Goal: Task Accomplishment & Management: Complete application form

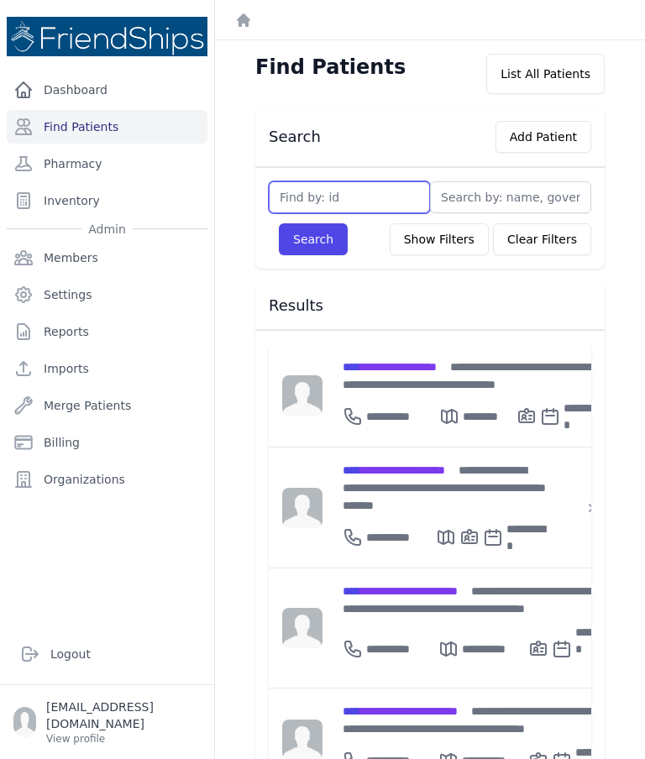
click at [381, 189] on input "text" at bounding box center [349, 197] width 161 height 32
type input "669"
click at [317, 242] on button "Search" at bounding box center [313, 239] width 69 height 32
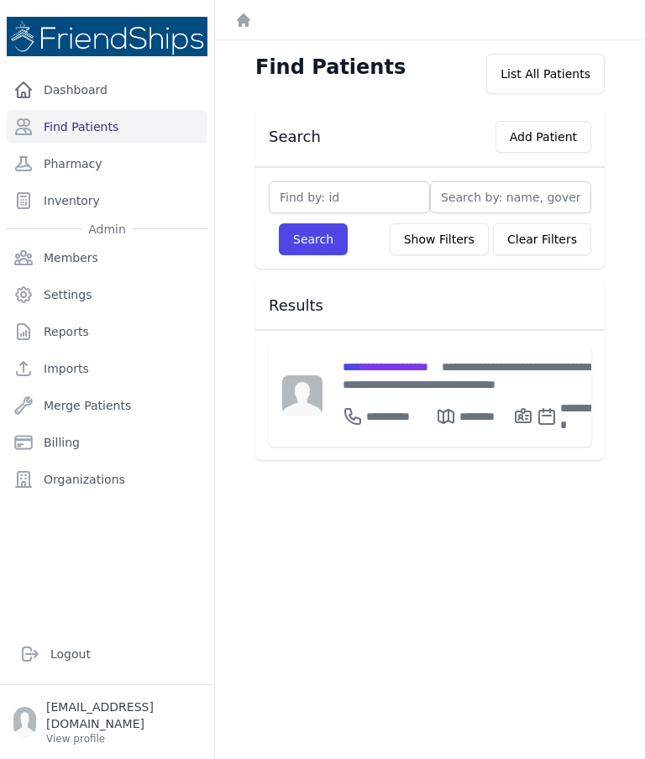
click at [401, 373] on span "**********" at bounding box center [386, 367] width 86 height 12
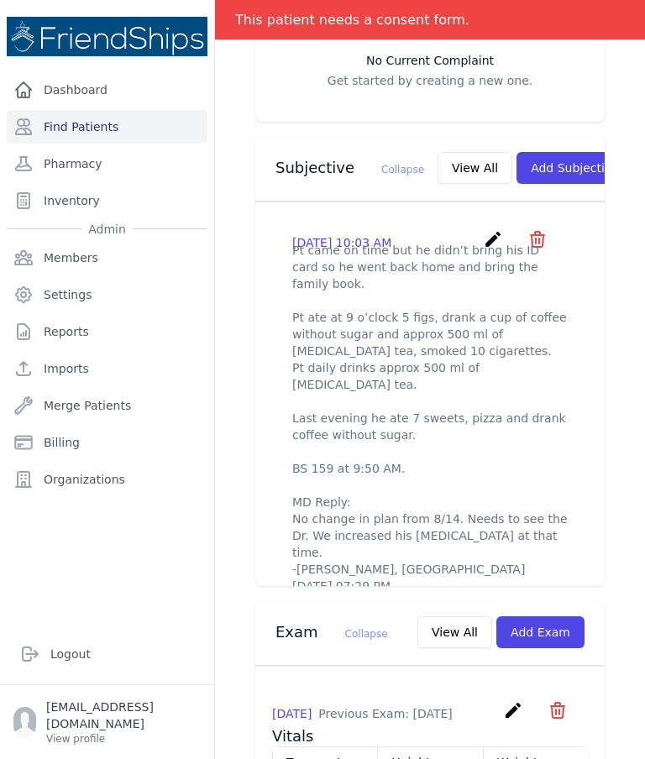
scroll to position [523, 0]
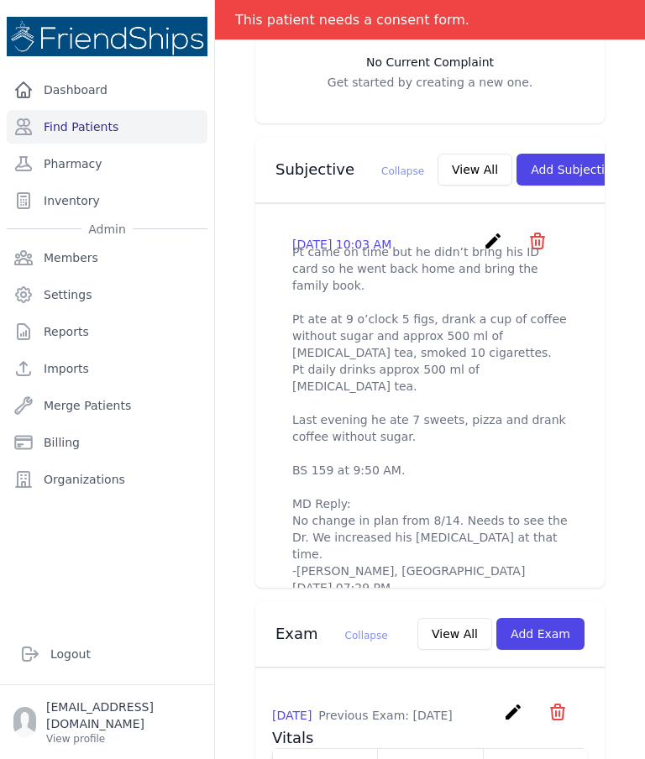
click at [438, 160] on button "View All" at bounding box center [475, 170] width 75 height 32
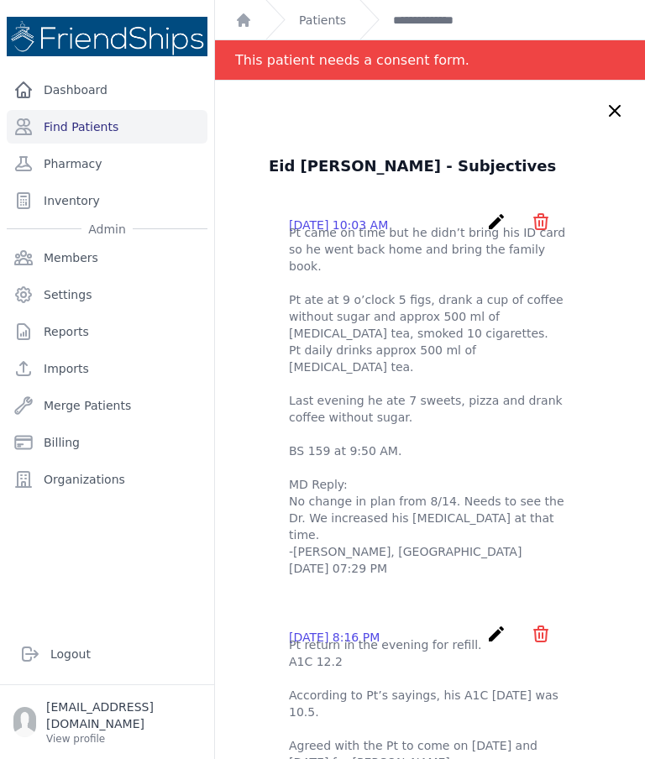
scroll to position [0, 0]
click at [611, 120] on icon at bounding box center [615, 111] width 20 height 20
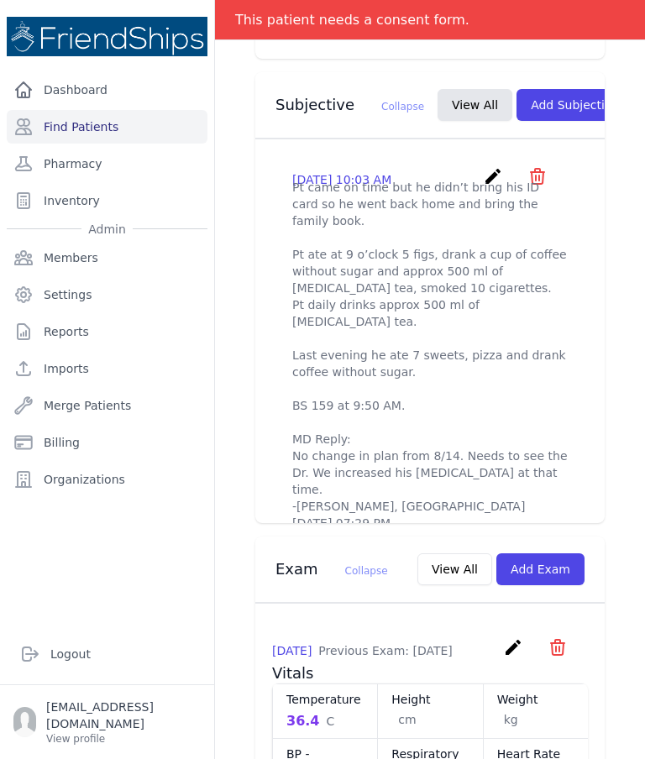
scroll to position [586, 0]
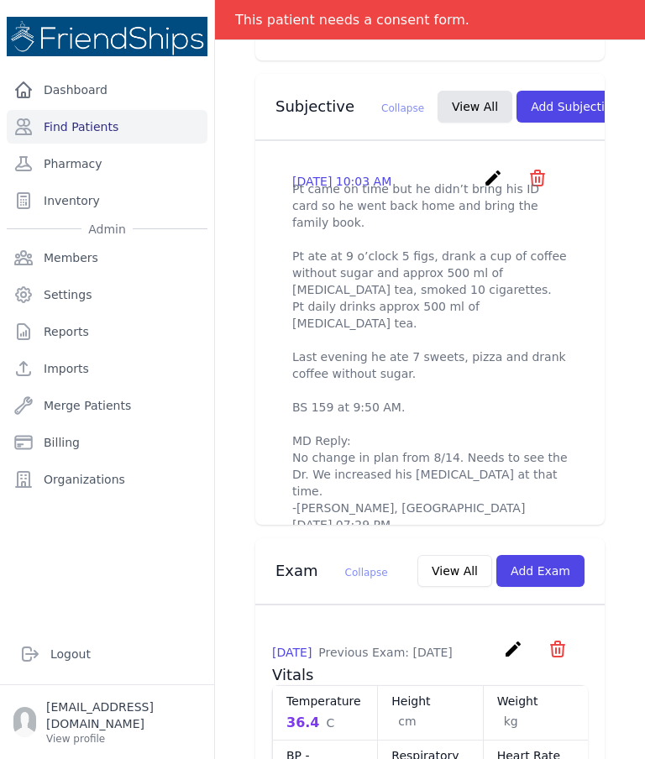
click at [573, 452] on div "2025-Aug-21 10:03 AM create ​ Delete subjective - Pt came on time but he didn’t…" at bounding box center [430, 351] width 316 height 392
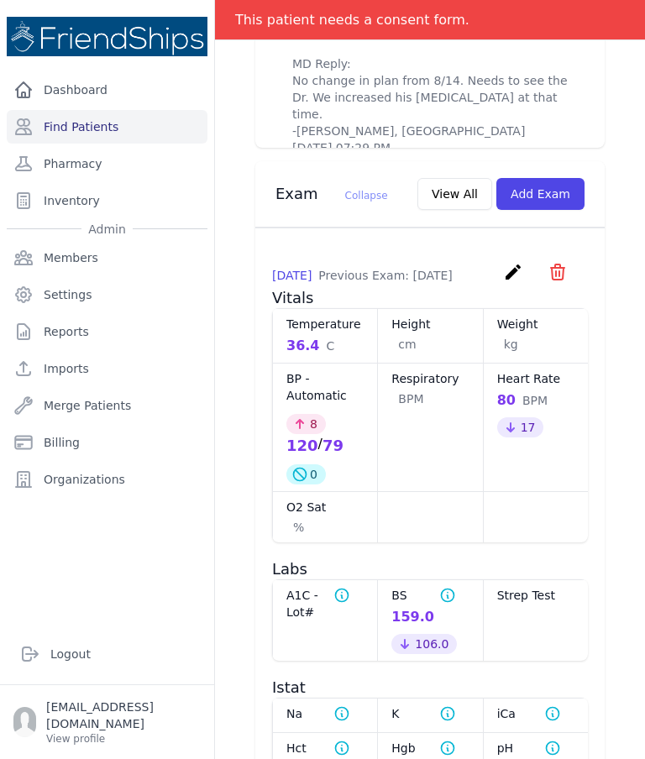
scroll to position [958, 0]
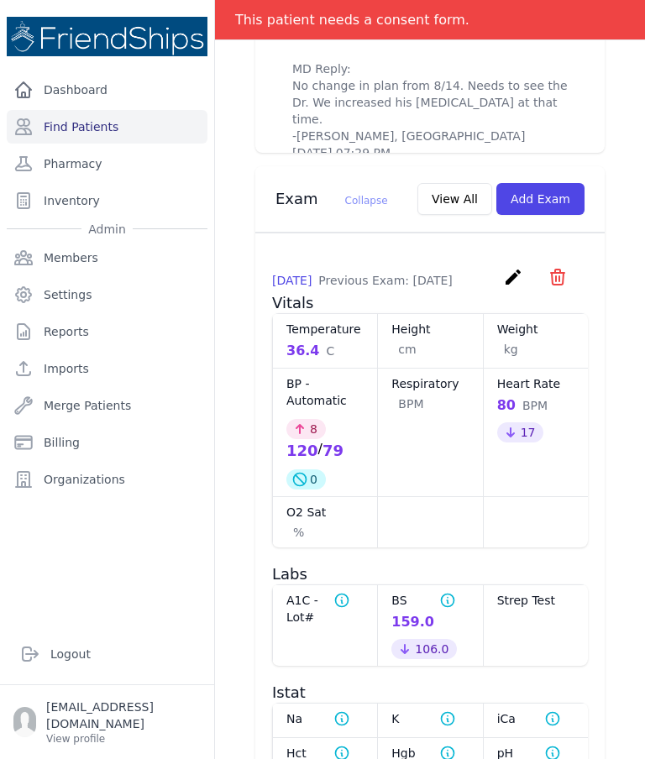
click at [476, 191] on button "View All" at bounding box center [454, 199] width 75 height 32
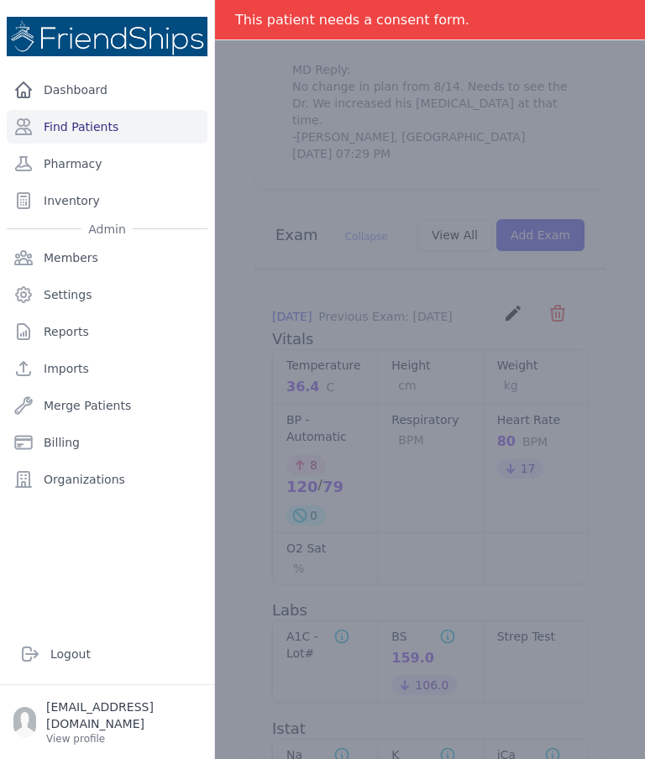
scroll to position [0, 0]
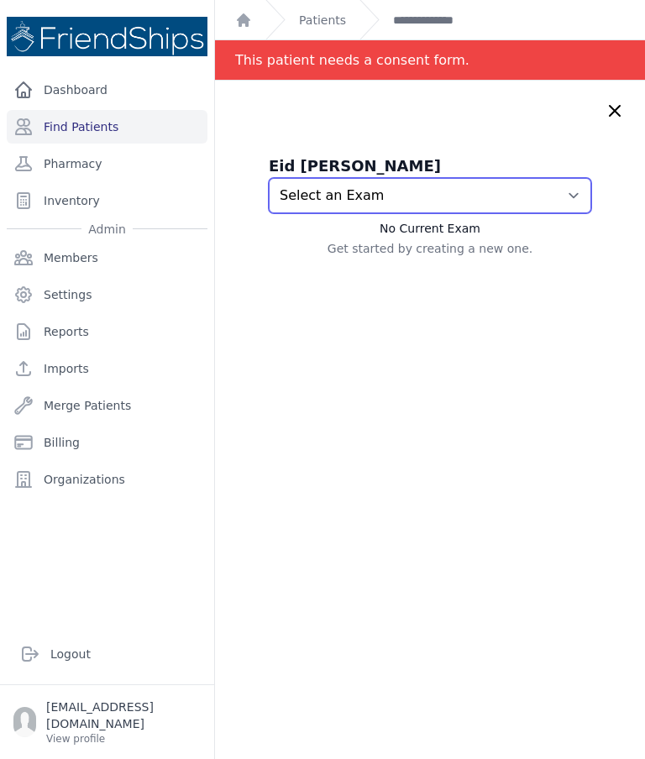
click at [503, 200] on select "Select an Exam 2025-Aug-21 9:50 AM 2025-Aug-14 4:28 PM 2025-Jul-13 10:02 AM" at bounding box center [430, 195] width 322 height 35
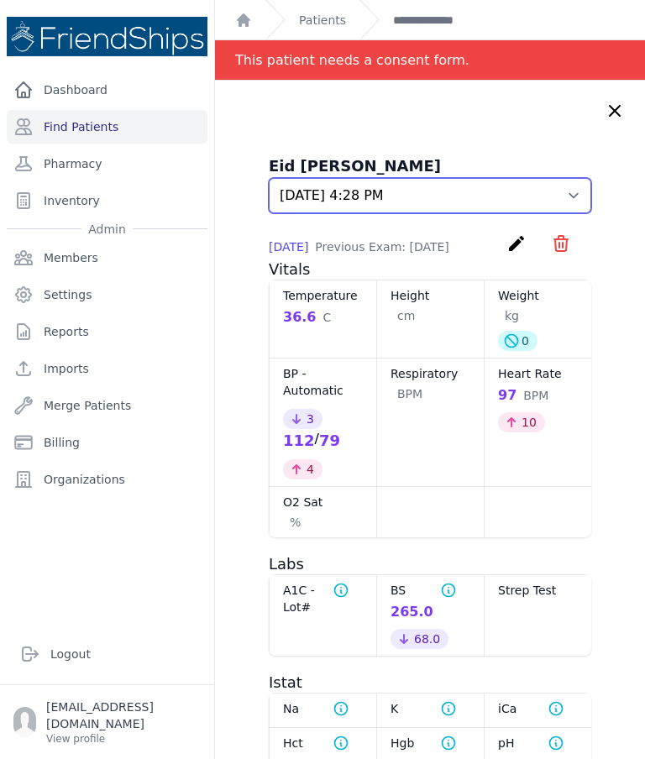
click at [478, 197] on select "Select an Exam 2025-Aug-21 9:50 AM 2025-Aug-14 4:28 PM 2025-Jul-13 10:02 AM" at bounding box center [430, 195] width 322 height 35
select select "723"
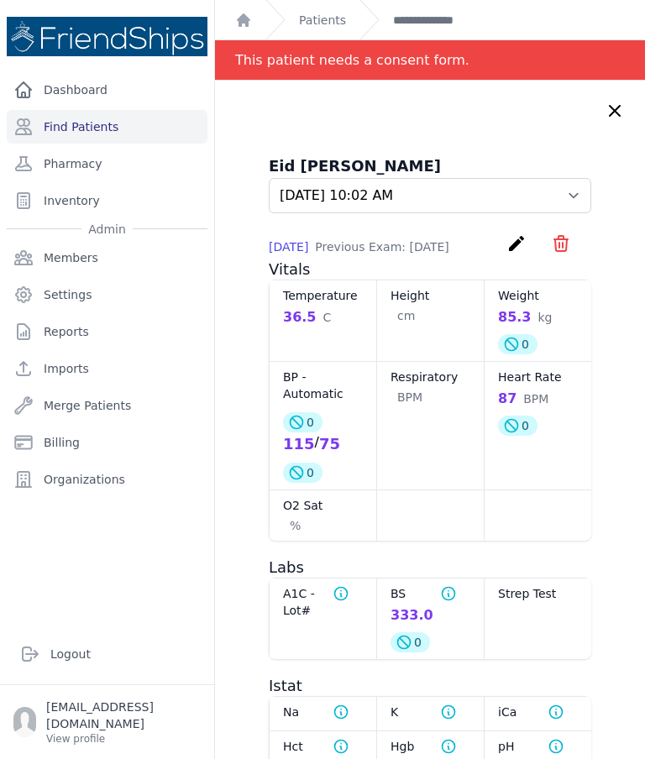
click at [453, 13] on link "**********" at bounding box center [431, 20] width 76 height 17
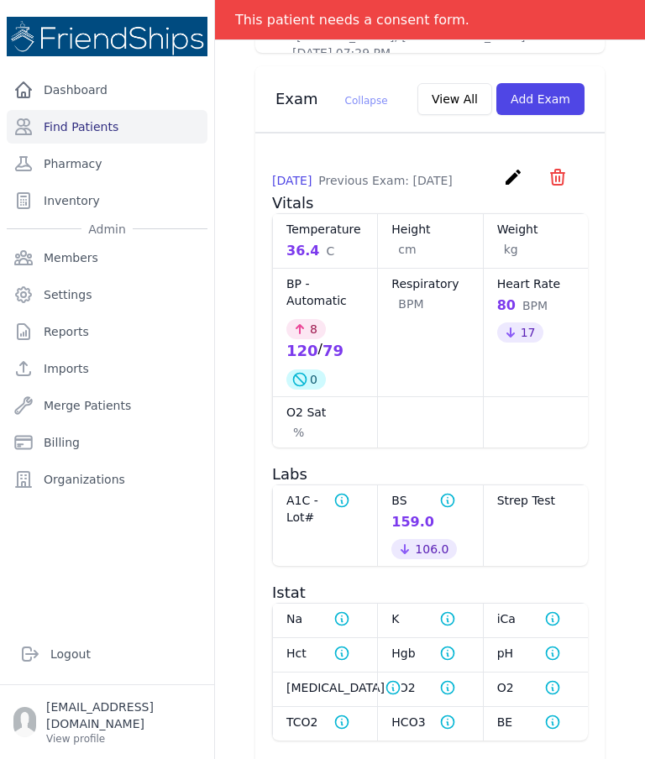
scroll to position [1063, 0]
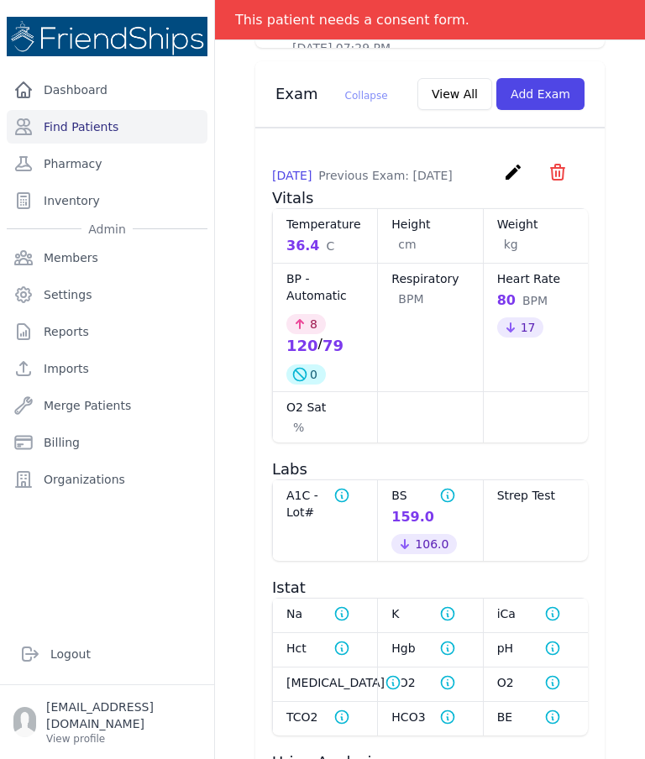
click at [62, 92] on link "Dashboard" at bounding box center [107, 90] width 201 height 34
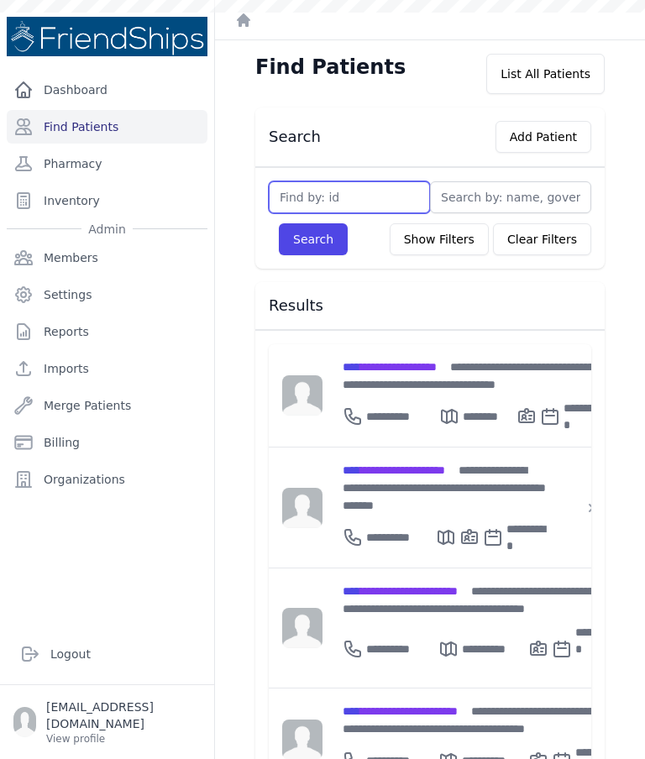
click at [377, 202] on input "text" at bounding box center [349, 197] width 161 height 32
type input "25"
click at [331, 253] on button "Search" at bounding box center [313, 239] width 69 height 32
click at [372, 202] on input "text" at bounding box center [349, 197] width 161 height 32
type input "25"
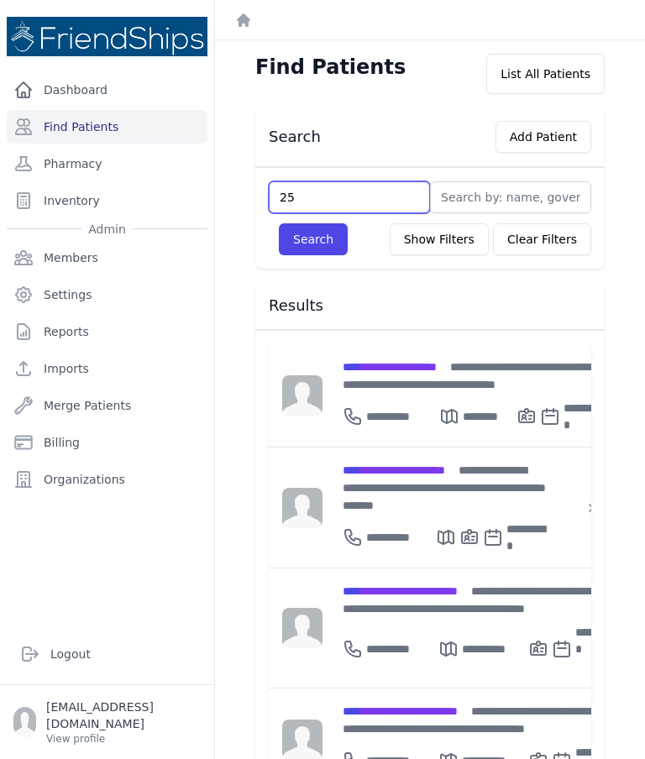
click at [312, 239] on button "Search" at bounding box center [313, 239] width 69 height 32
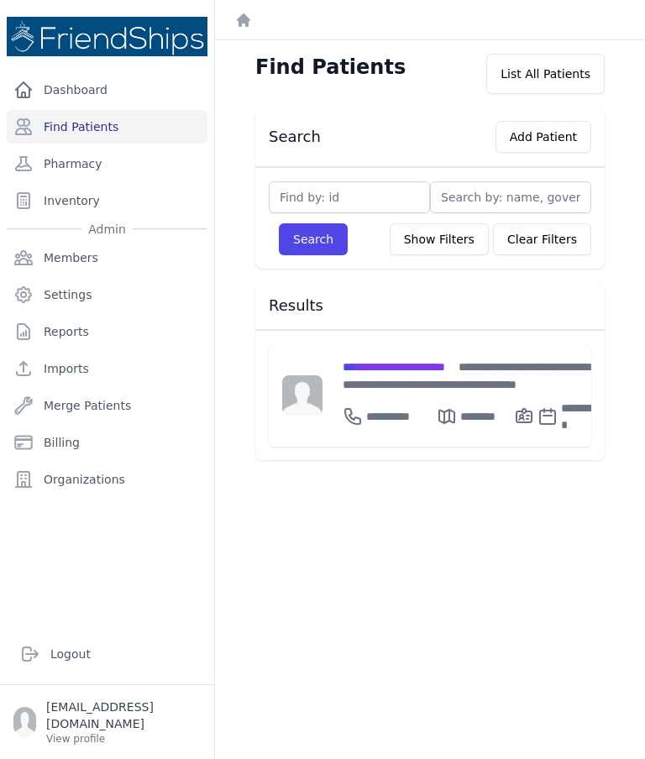
click at [396, 374] on div "**********" at bounding box center [473, 375] width 260 height 35
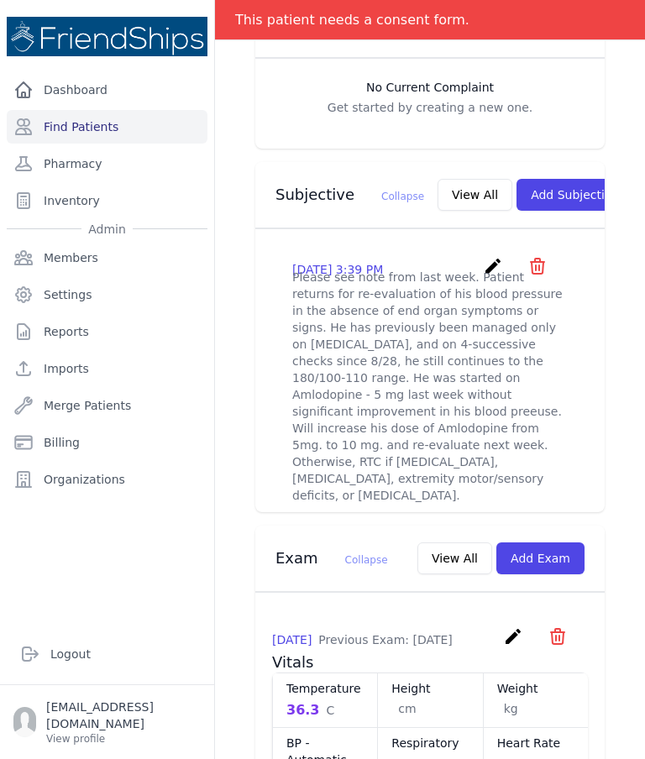
scroll to position [508, 0]
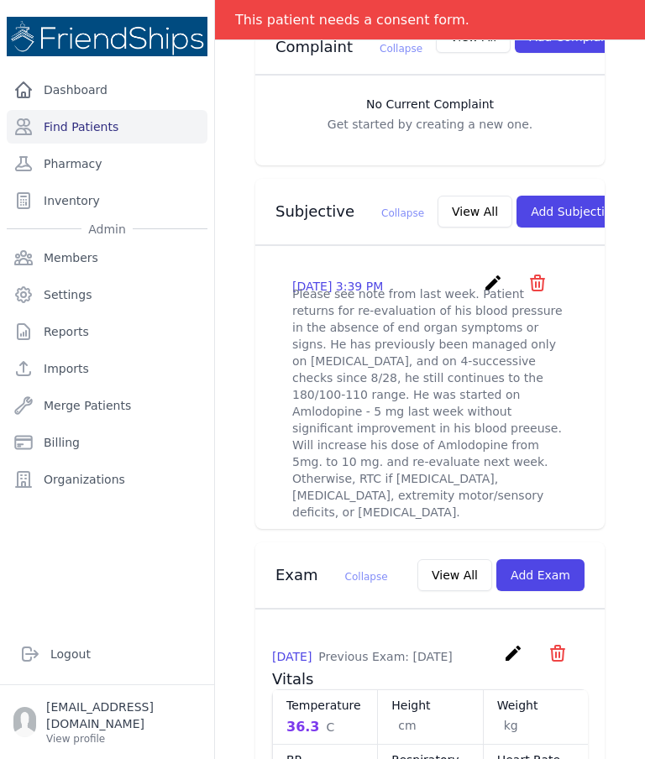
click at [446, 196] on button "View All" at bounding box center [475, 212] width 75 height 32
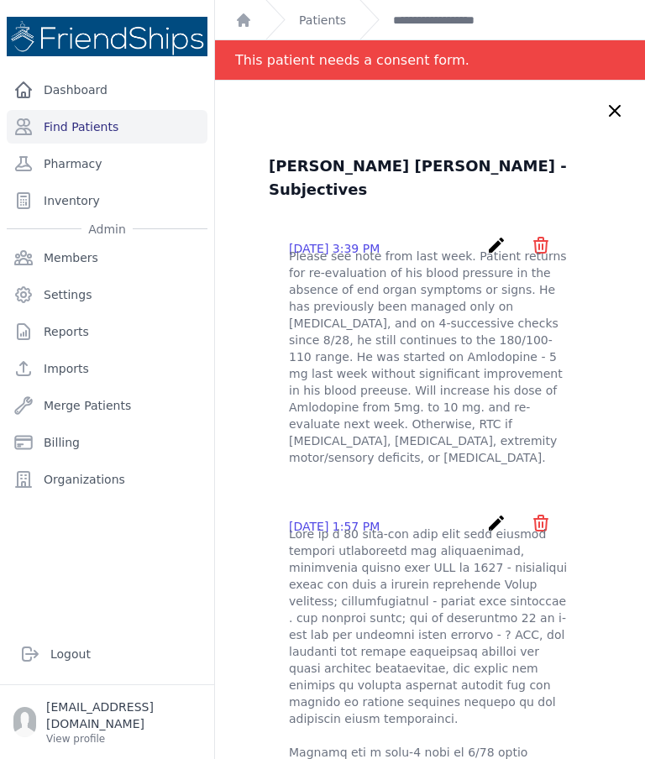
scroll to position [0, 0]
click at [615, 104] on icon at bounding box center [615, 111] width 20 height 20
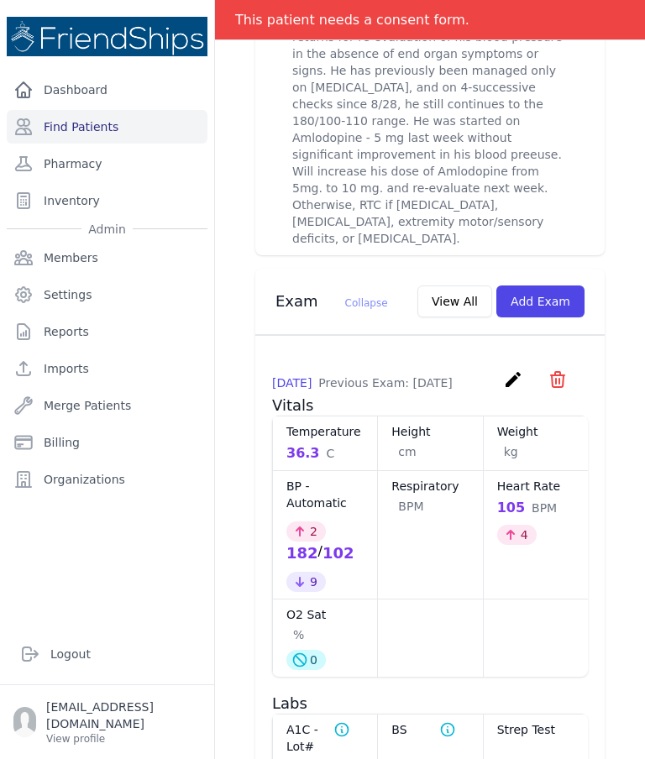
scroll to position [790, 0]
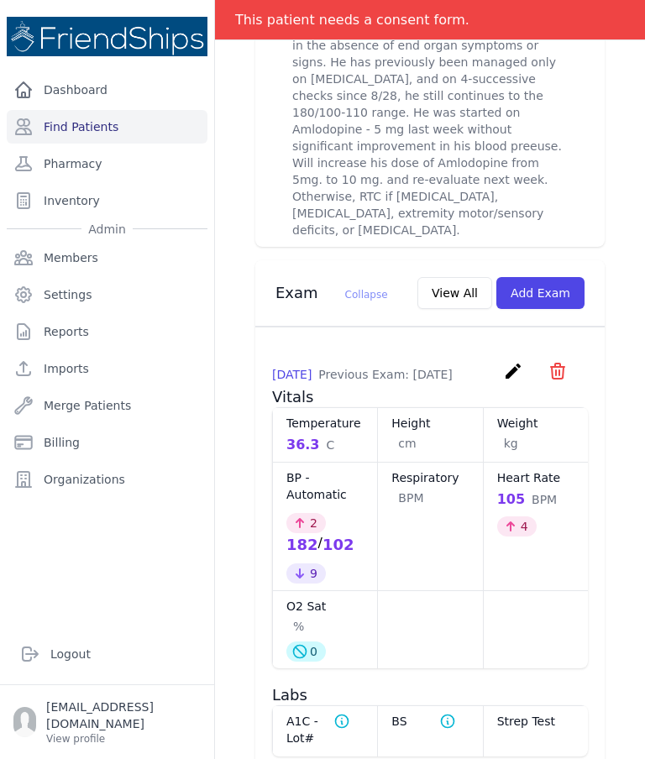
click at [539, 277] on button "Add Exam" at bounding box center [540, 293] width 88 height 32
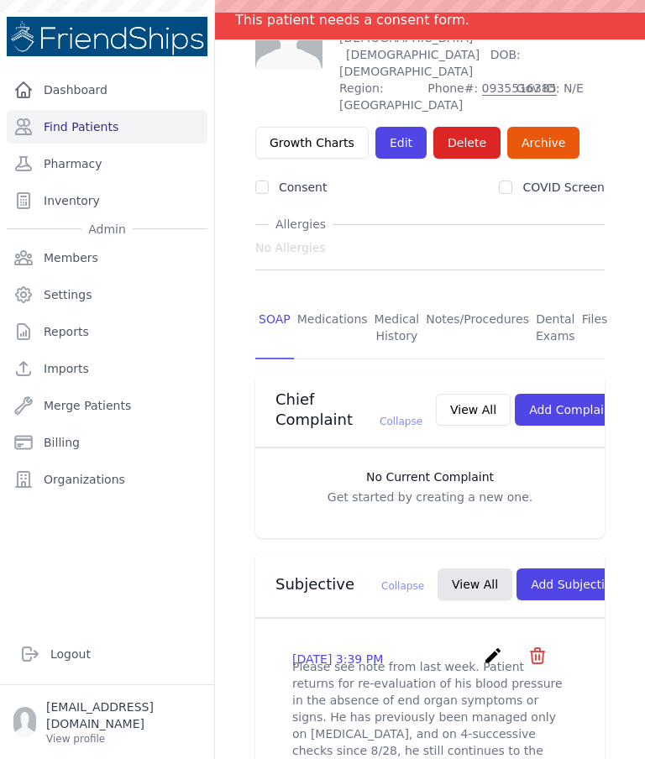
scroll to position [144, 0]
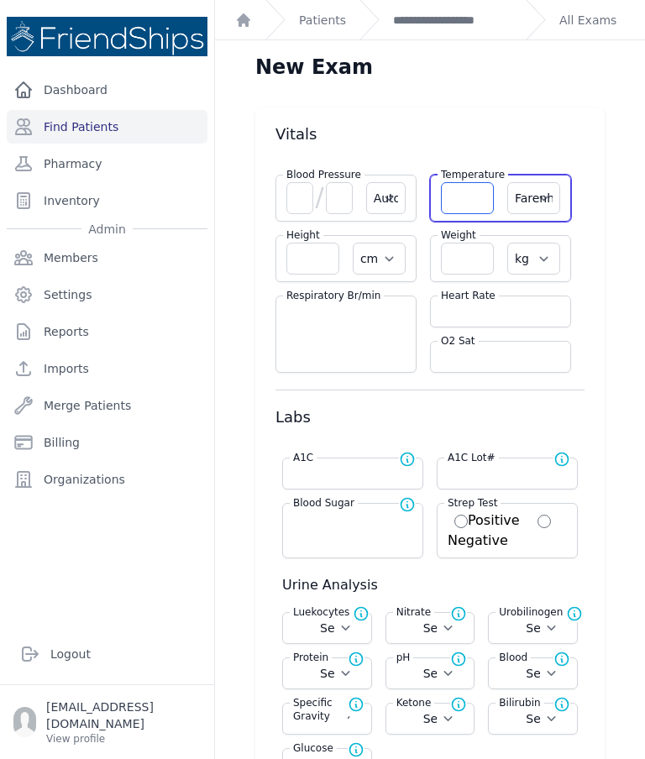
click at [469, 196] on input "number" at bounding box center [467, 198] width 53 height 32
type input "36.8"
click at [542, 199] on select "Farenheit [PERSON_NAME]" at bounding box center [533, 198] width 53 height 32
select select "C"
select select "Automatic"
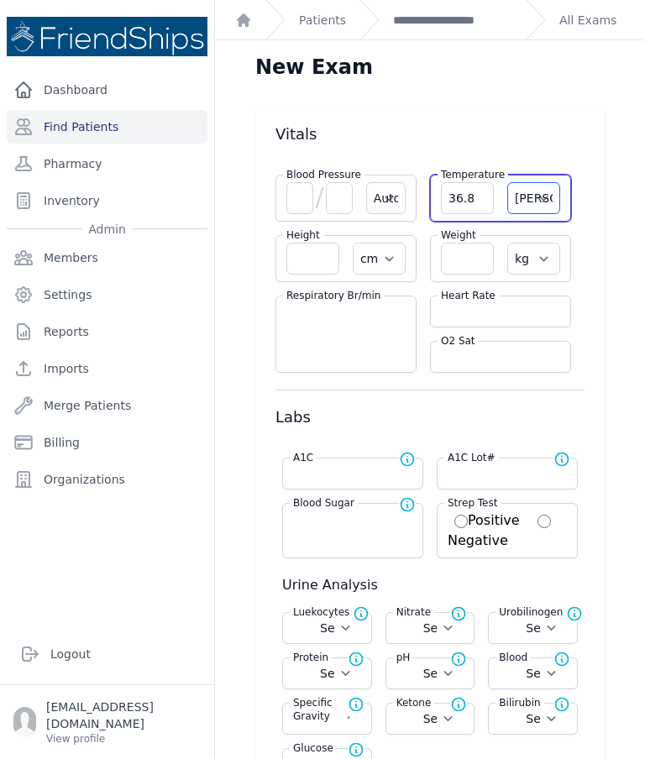
select select "cm"
select select "kg"
select select
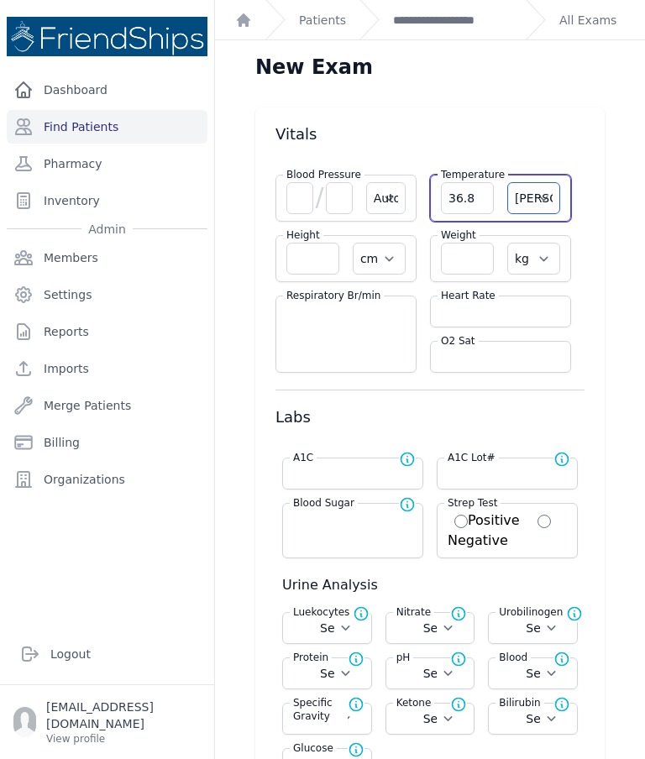
select select
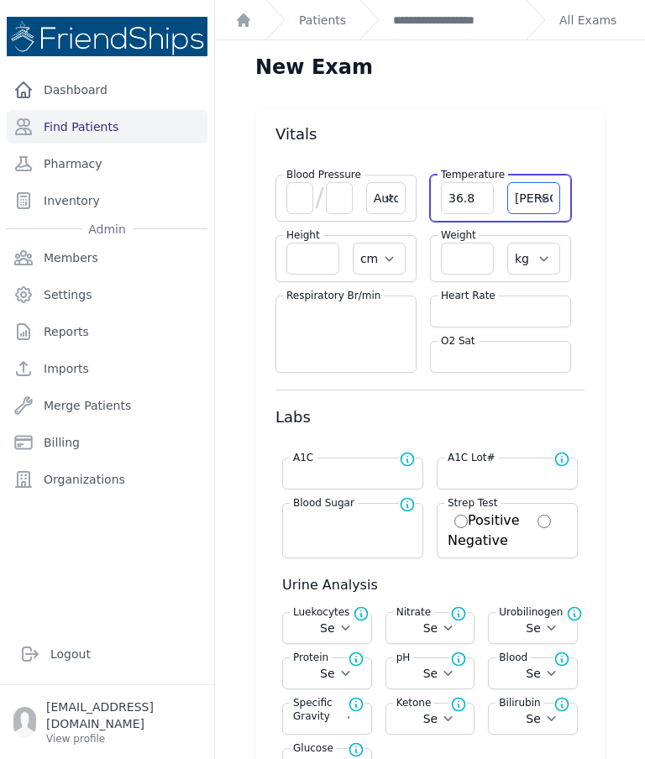
select select
select select "C"
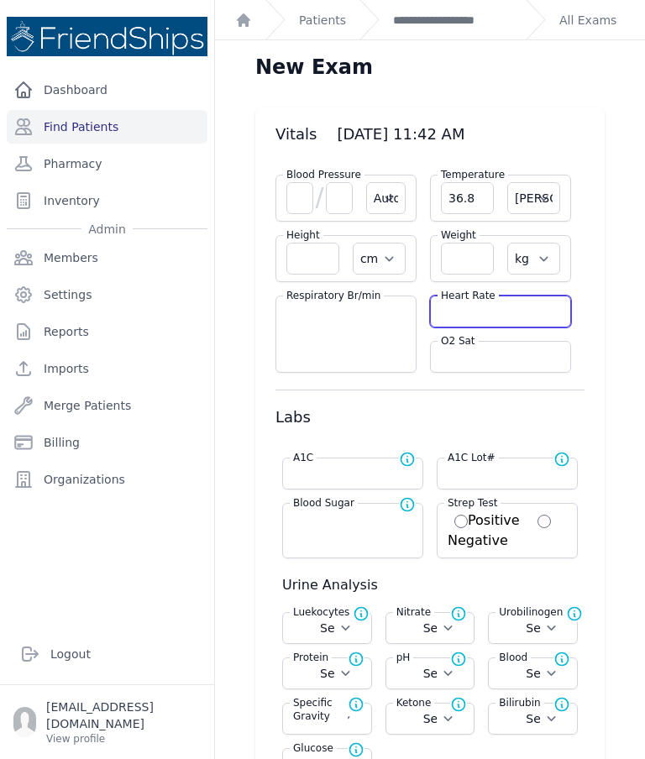
click at [501, 317] on input "number" at bounding box center [500, 311] width 119 height 17
select select "Automatic"
select select "C"
select select "cm"
select select "kg"
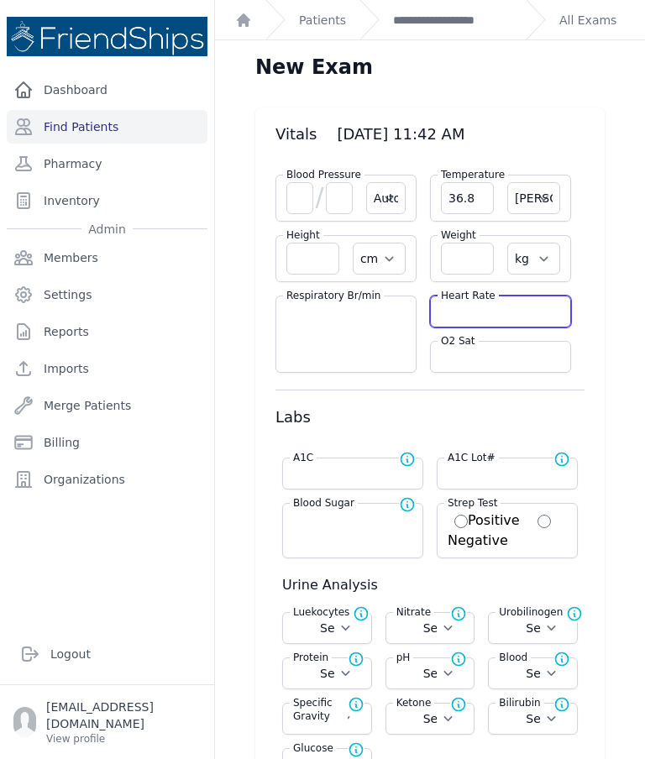
select select
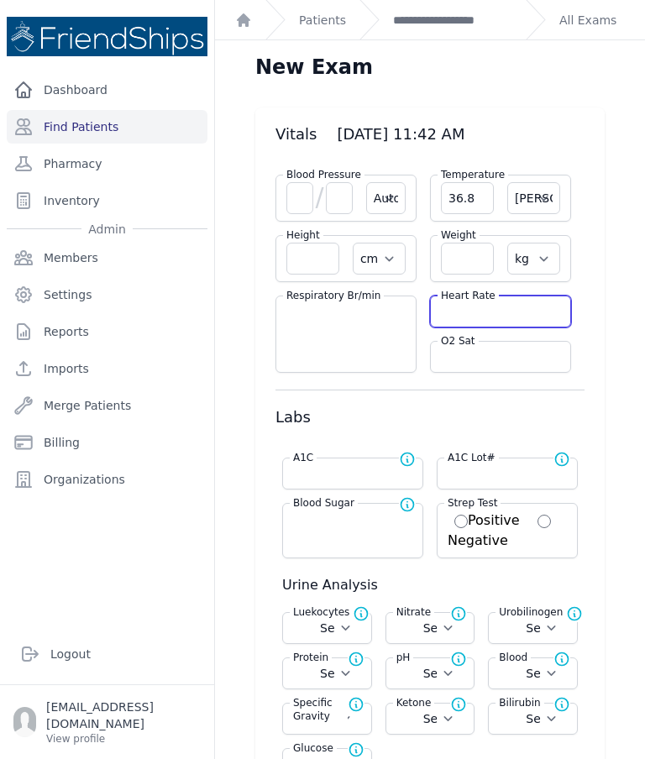
select select
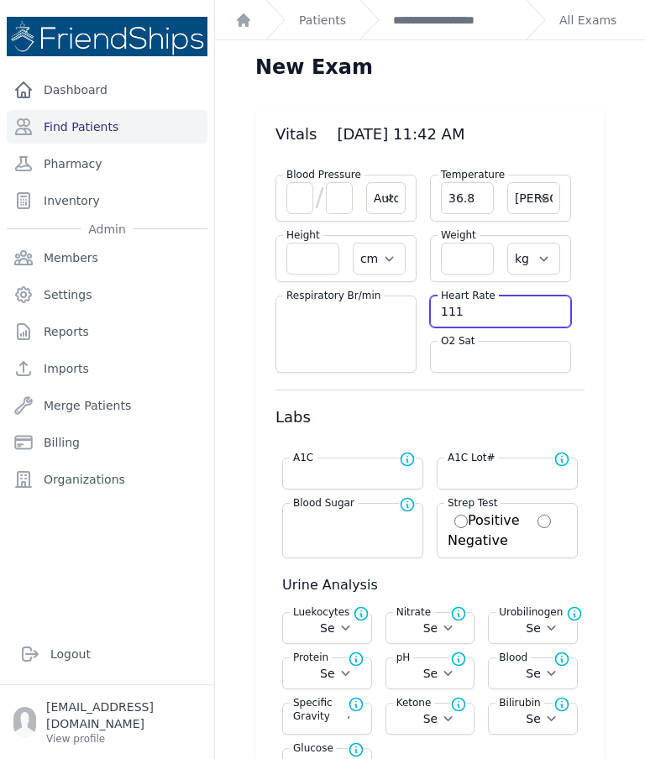
type input "111"
click at [510, 359] on input "number" at bounding box center [500, 357] width 119 height 17
select select "Automatic"
select select "C"
select select "cm"
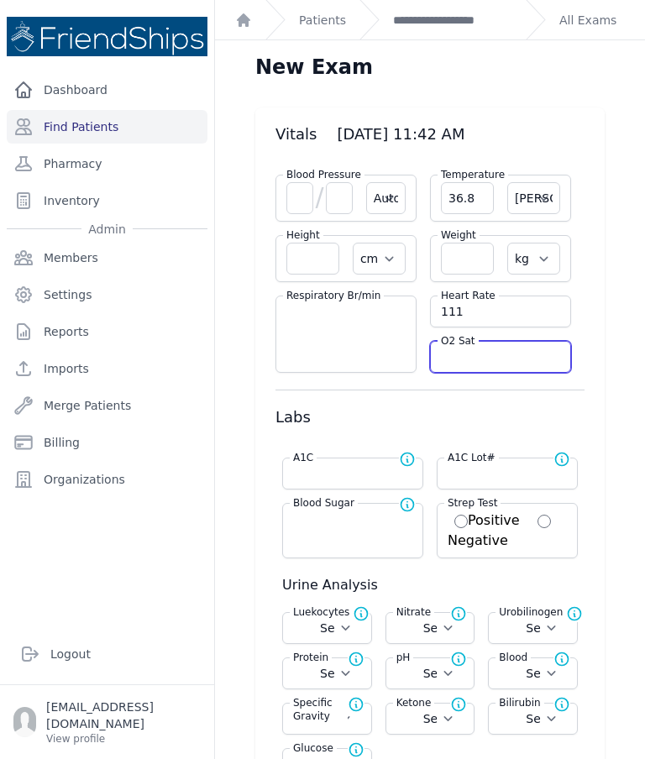
select select "kg"
select select
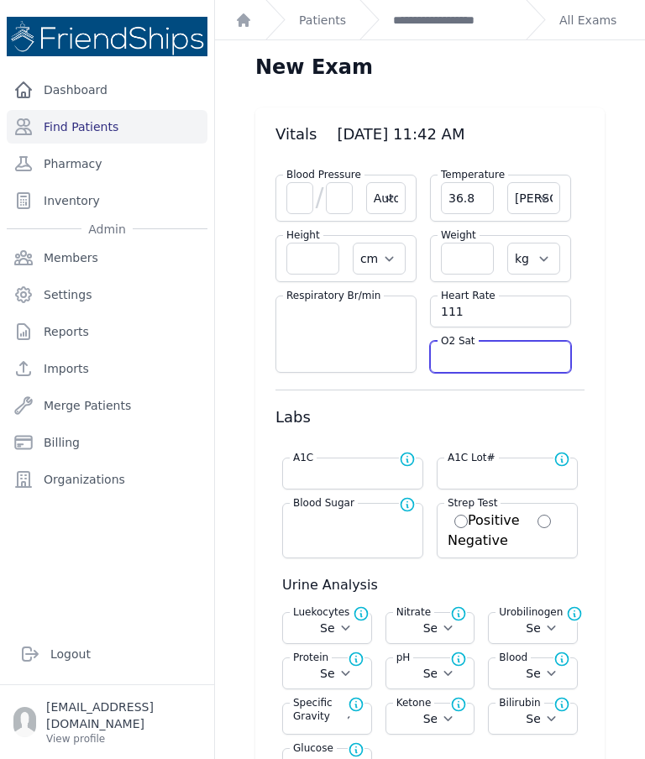
select select
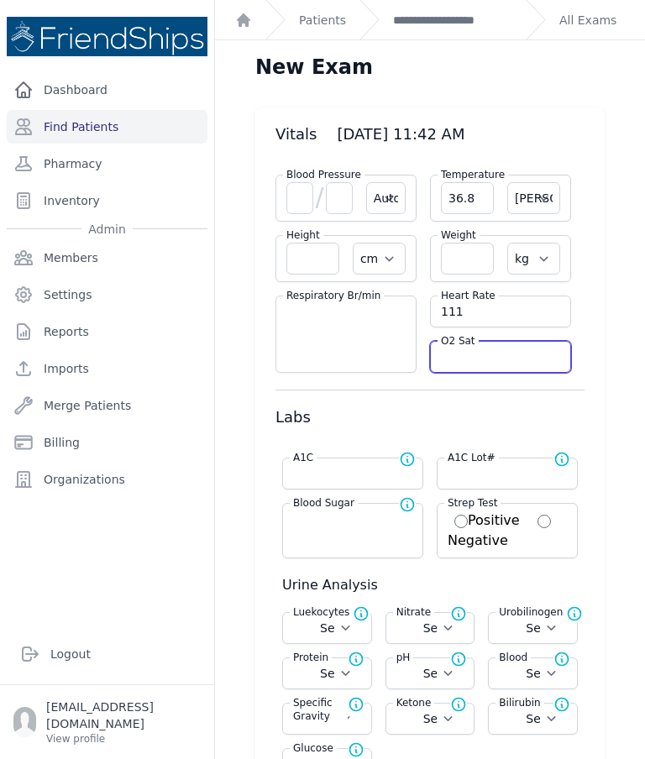
select select
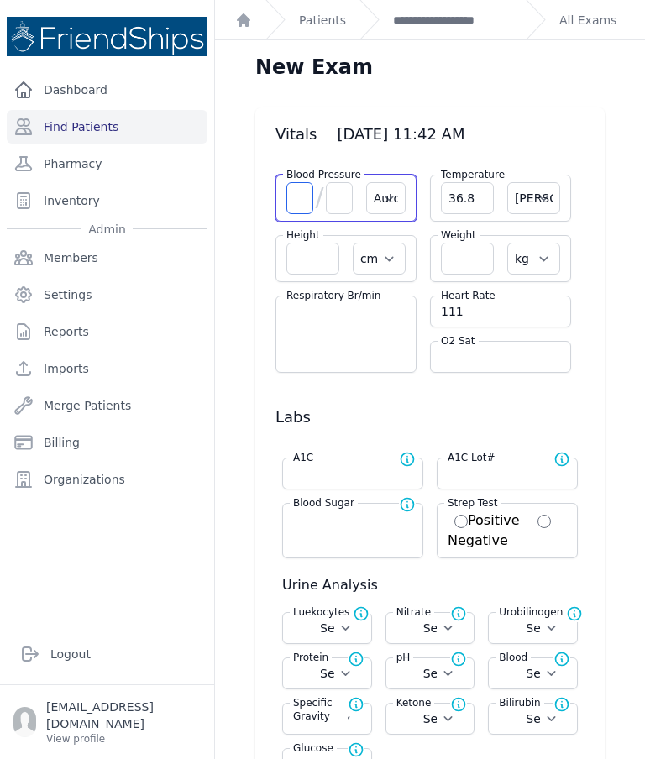
click at [290, 195] on input "number" at bounding box center [299, 198] width 27 height 32
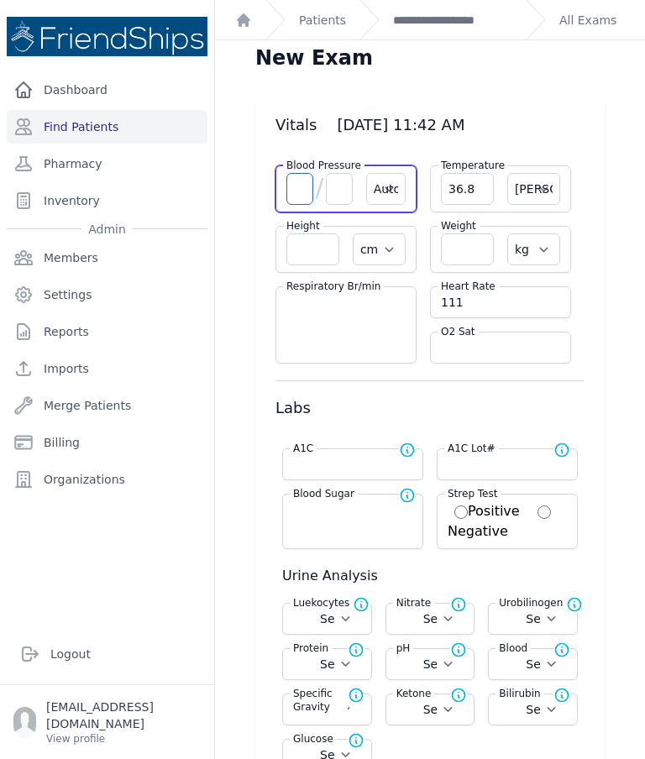
scroll to position [8, 0]
type input "164"
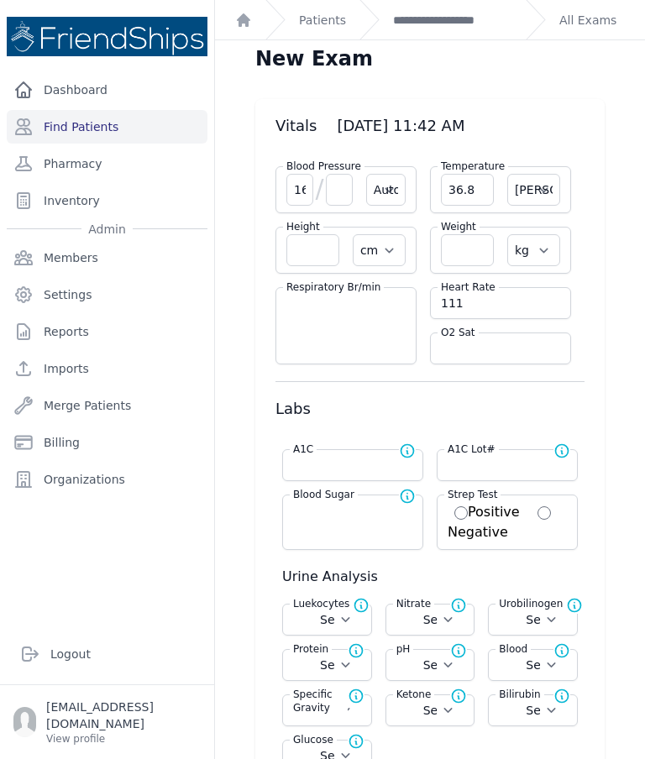
click at [333, 196] on input "number" at bounding box center [339, 190] width 27 height 32
select select "Automatic"
select select "C"
select select "cm"
select select "kg"
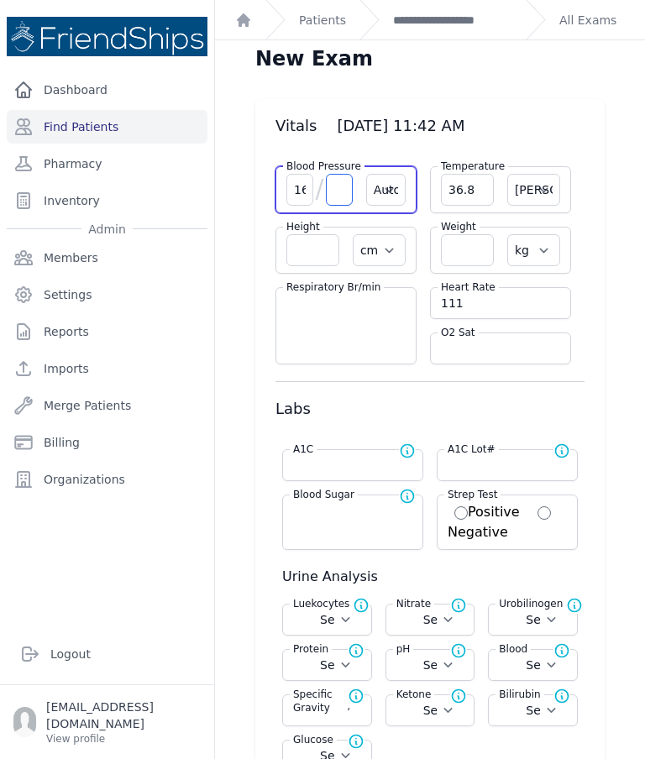
select select
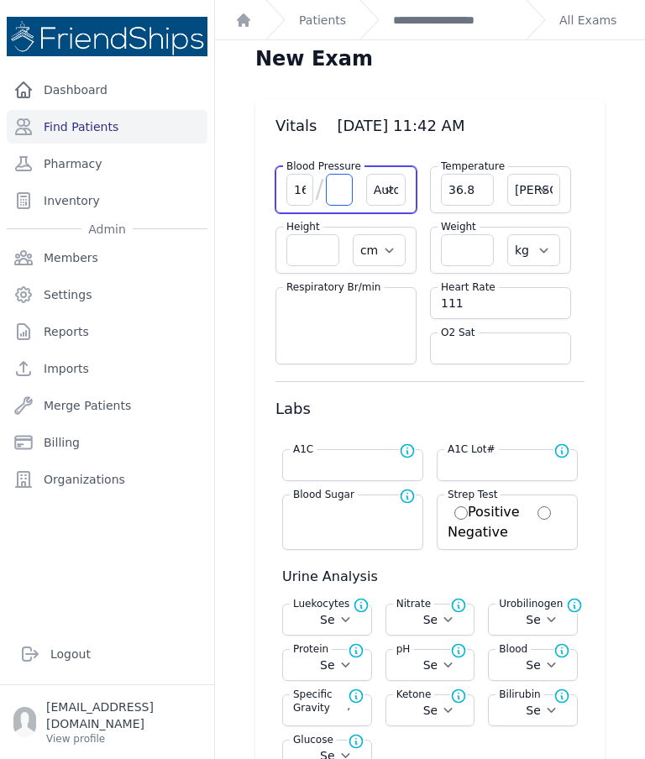
select select
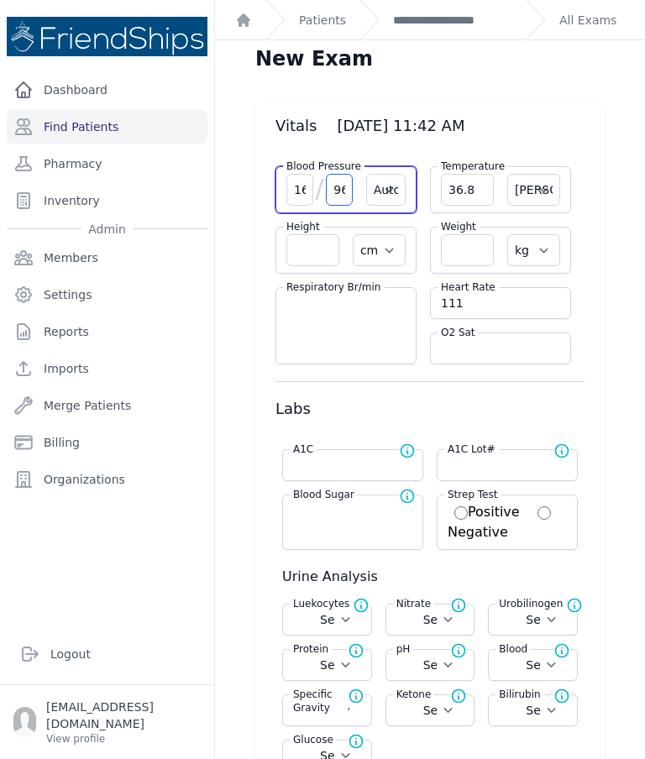
type input "96"
select select "Automatic"
select select "cm"
select select "kg"
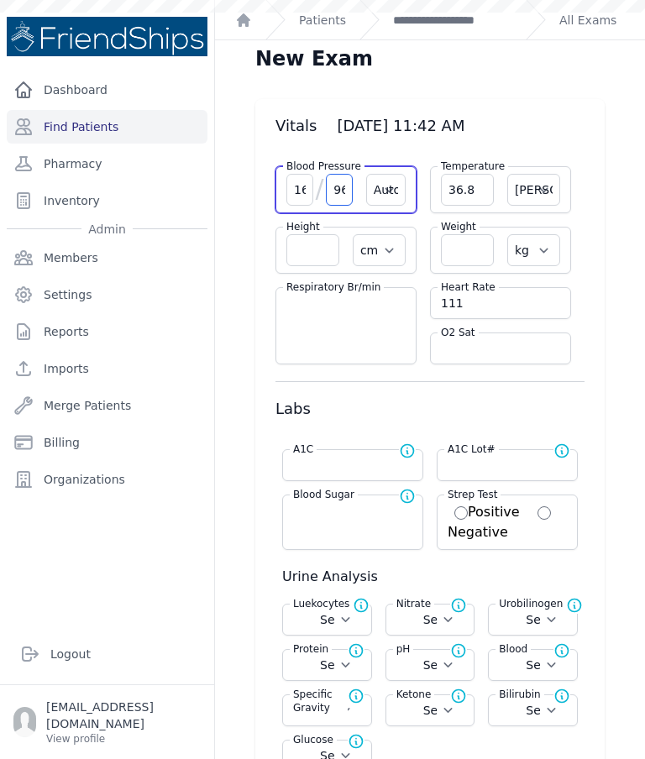
select select
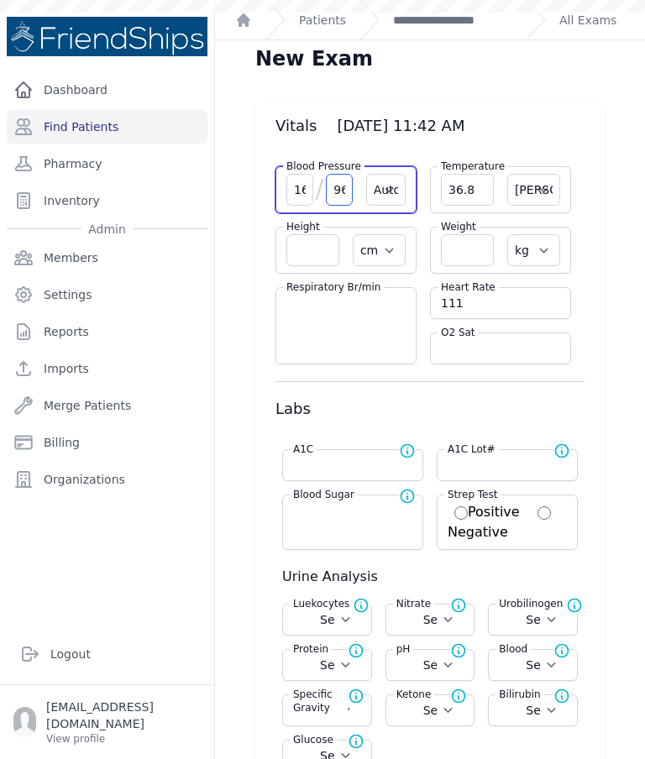
select select
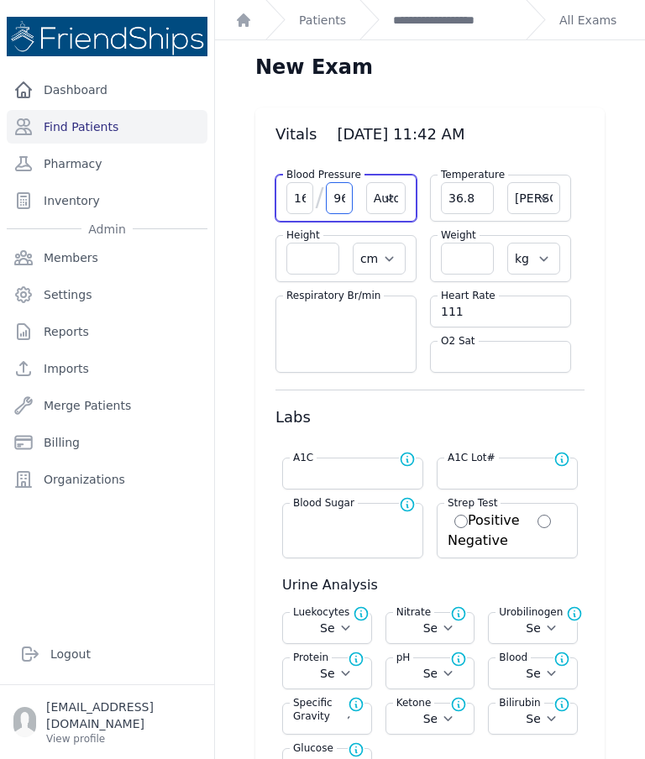
scroll to position [0, 0]
click at [442, 24] on link "**********" at bounding box center [452, 20] width 119 height 17
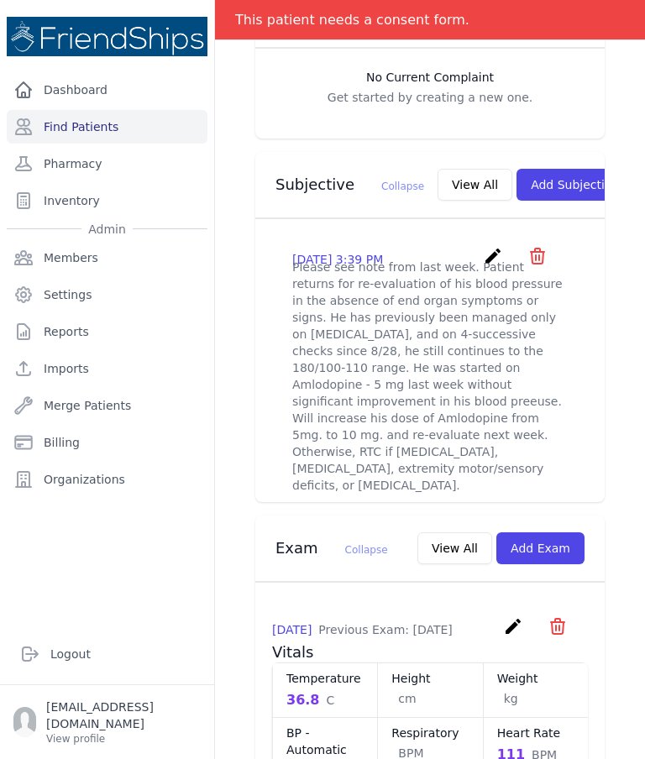
scroll to position [534, 0]
click at [526, 170] on button "Add Subjective" at bounding box center [575, 186] width 117 height 32
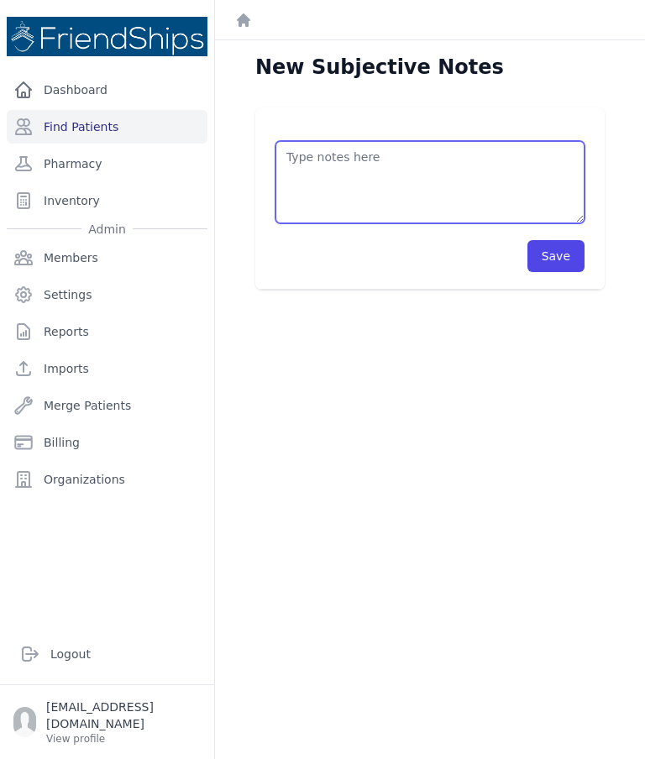
click at [473, 176] on textarea at bounding box center [429, 182] width 309 height 82
click at [443, 155] on textarea "Did a 2nd BP after 30 min; BP 152/97; P" at bounding box center [429, 182] width 309 height 82
click at [348, 172] on textarea "Did a 2nd BP after 30 min; BP 152/97; P" at bounding box center [429, 182] width 309 height 82
click at [355, 194] on textarea "Did a 2nd BP after 30 min; BP 152/97 P" at bounding box center [429, 182] width 309 height 82
click at [306, 176] on textarea "Did a 2nd BP after 30 min; BP 152/97 P: 91" at bounding box center [429, 182] width 309 height 82
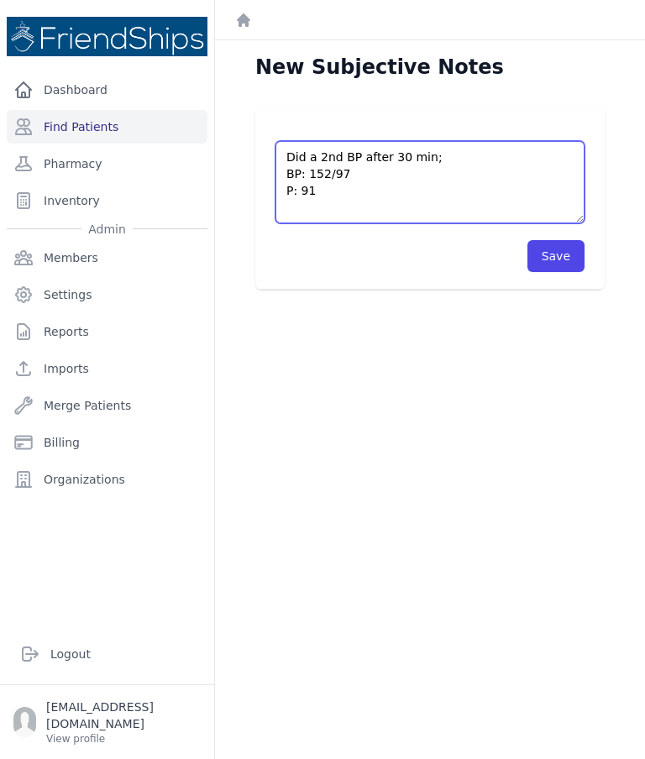
click at [346, 191] on textarea "Did a 2nd BP after 30 min; BP: 152/97 P: 91" at bounding box center [429, 182] width 309 height 82
click at [319, 185] on textarea "Did a 2nd BP after 30 min; BP: 152/97 P: 91bpm" at bounding box center [429, 182] width 309 height 82
click at [399, 193] on textarea "Did a 2nd BP after 30 min; BP: 152/97 P: 91 bpm" at bounding box center [429, 182] width 309 height 82
click at [289, 161] on textarea "Did a 2nd BP after 30 min; BP: 152/97 P: 91 bpm" at bounding box center [429, 182] width 309 height 82
click at [316, 162] on textarea "Did a 2nd BP after 30 min; BP: 152/97 P: 91 bpm" at bounding box center [429, 182] width 309 height 82
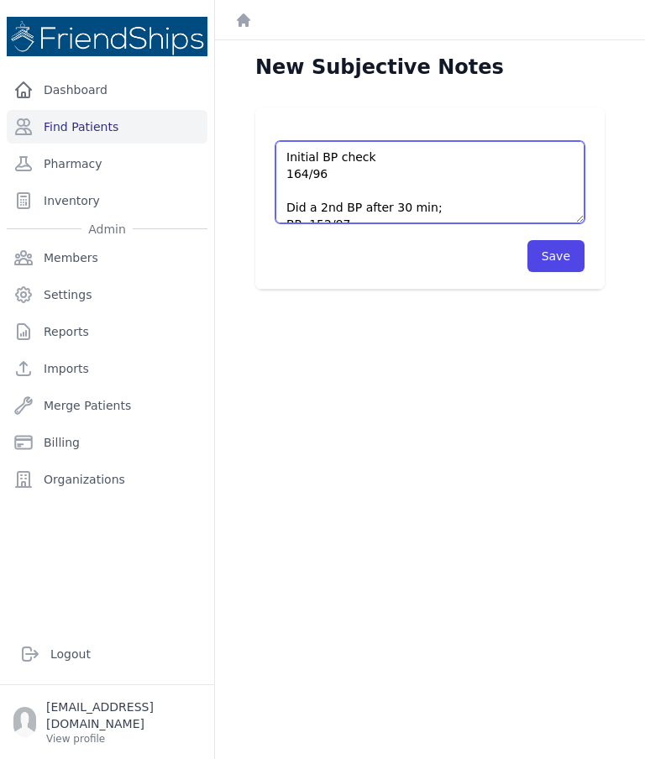
click at [291, 169] on textarea "Initial BP check 164/96 Did a 2nd BP after 30 min; BP: 152/97 P: 91 bpm" at bounding box center [429, 182] width 309 height 82
click at [435, 171] on textarea "Initial BP check BP: 164/96 Did a 2nd BP after 30 min; BP: 152/97 P: 91 bpm" at bounding box center [429, 182] width 309 height 82
click at [407, 176] on textarea "Initial BP check BP: 164/96 P: 111 bpm Did a 2nd BP after 30 min; BP: 152/97 P:…" at bounding box center [429, 182] width 309 height 82
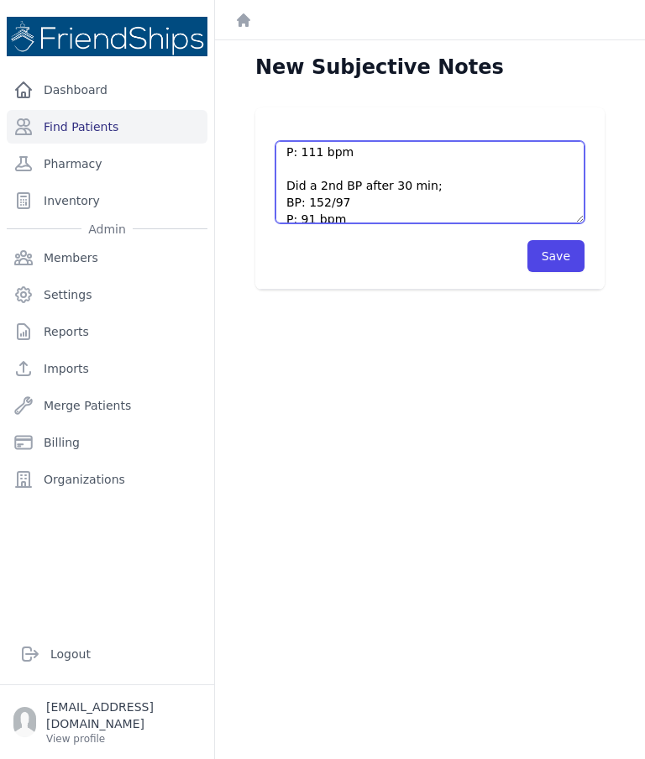
scroll to position [38, 0]
click at [395, 190] on textarea "Initial BP check BP: 164/96 P: 111 bpm Did a 2nd BP after 30 min; BP: 152/97 P:…" at bounding box center [429, 182] width 309 height 82
click at [397, 182] on textarea "Initial BP check BP: 164/96 P: 111 bpm Did a 2nd BP after 30 min; BP: 152/97 P:…" at bounding box center [429, 182] width 309 height 82
click at [399, 185] on textarea "Initial BP check BP: 164/96 P: 111 bpm Did a 2nd BP after 30 min; BP: 152/97 P:…" at bounding box center [429, 182] width 309 height 82
click at [517, 188] on textarea "Initial BP check BP: 164/96 P: 111 bpm Did a 2nd BP after 1 hr; BP: 152/97 P: 9…" at bounding box center [429, 182] width 309 height 82
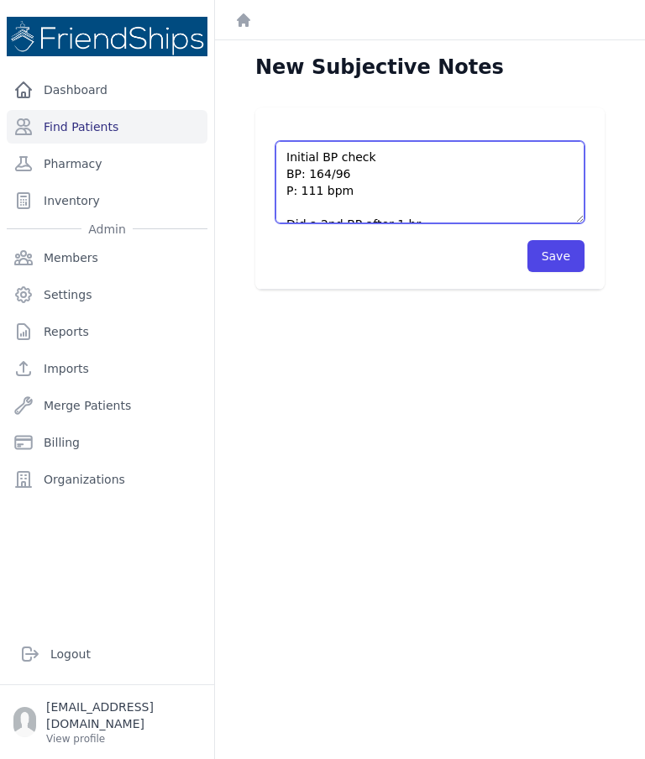
scroll to position [0, 0]
click at [389, 157] on textarea "Initial BP check BP: 164/96 P: 111 bpm Did a 2nd BP after 1 hr; BP: 152/97 P: 9…" at bounding box center [429, 182] width 309 height 82
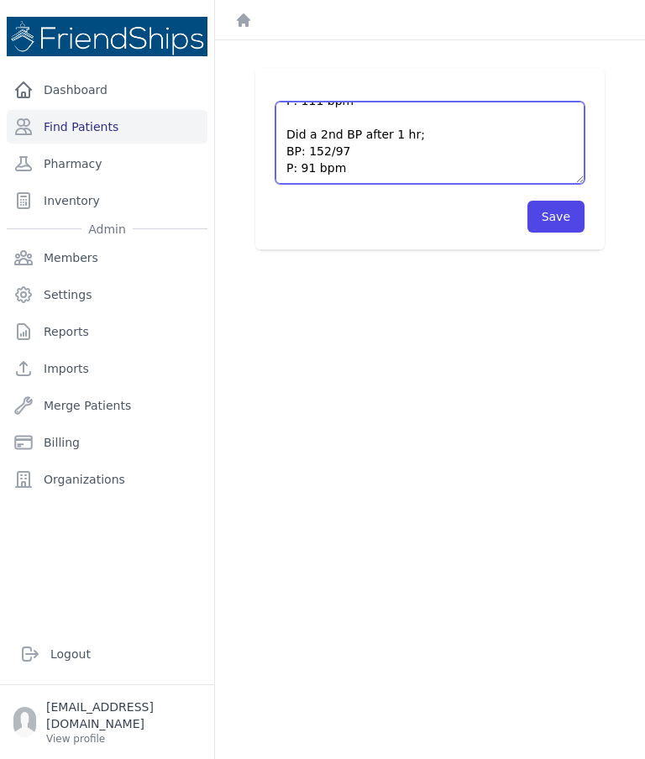
scroll to position [50, 0]
click at [463, 134] on textarea "Initial BP check: BP: 164/96 P: 111 bpm Did a 2nd BP after 1 hr; BP: 152/97 P: …" at bounding box center [429, 143] width 309 height 82
click at [427, 164] on textarea "Initial BP check: BP: 164/96 P: 111 bpm Did a 2nd BP after 1 hr: BP: 152/97 P: …" at bounding box center [429, 142] width 309 height 82
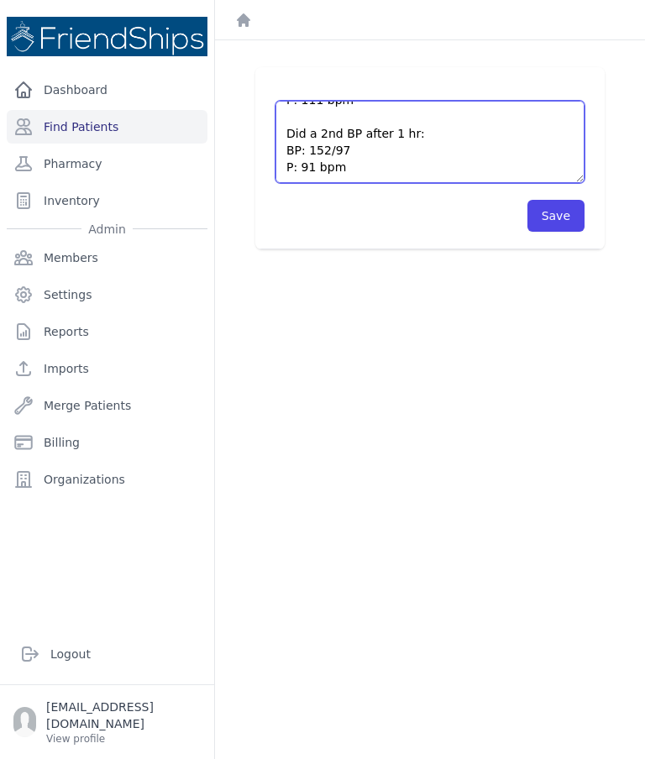
click at [354, 158] on textarea "Initial BP check: BP: 164/96 P: 111 bpm Did a 2nd BP after 1 hr: BP: 152/97 P: …" at bounding box center [429, 142] width 309 height 82
type textarea "Initial BP check: BP: 164/96 P: 111 bpm Did a 2nd BP after 1 hr: BP: 152/97 P: …"
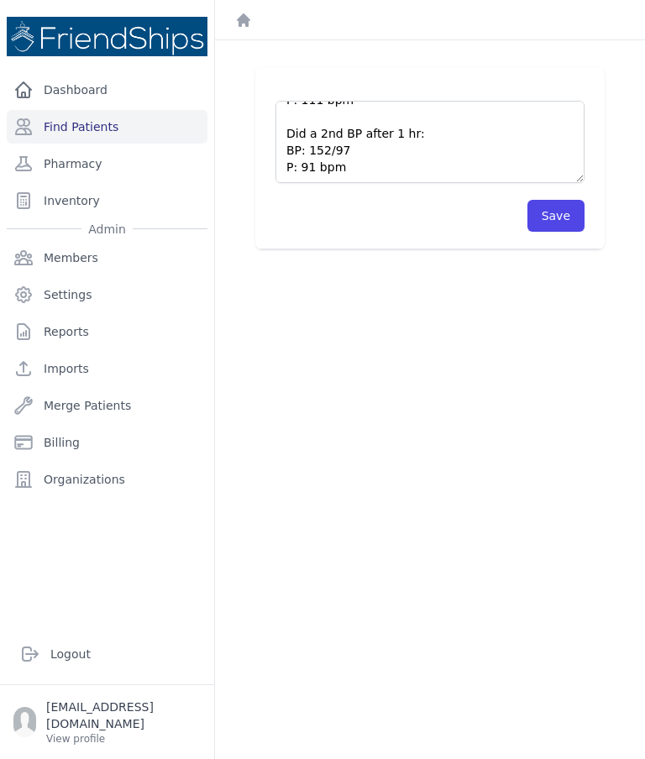
click at [557, 206] on button "Save" at bounding box center [555, 216] width 57 height 32
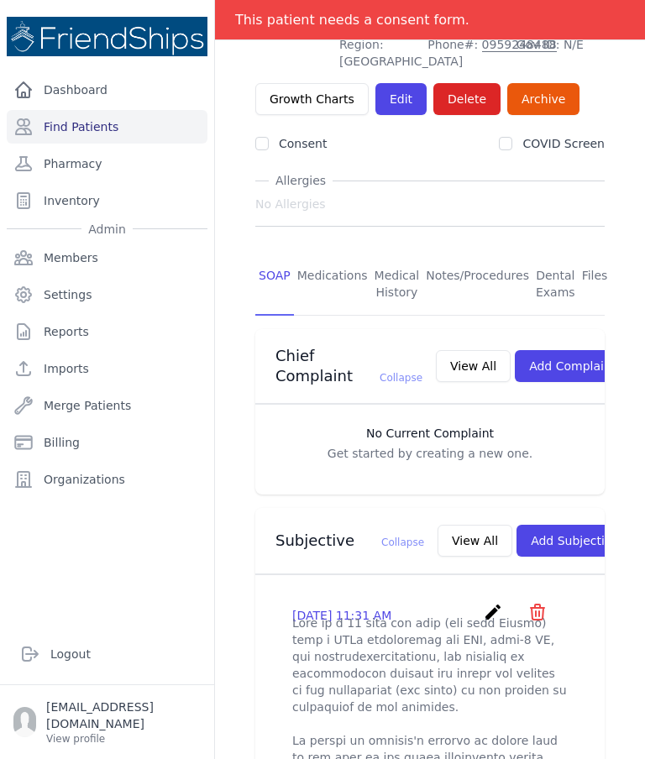
scroll to position [151, 0]
click at [467, 254] on link "Notes/Procedures" at bounding box center [477, 285] width 110 height 62
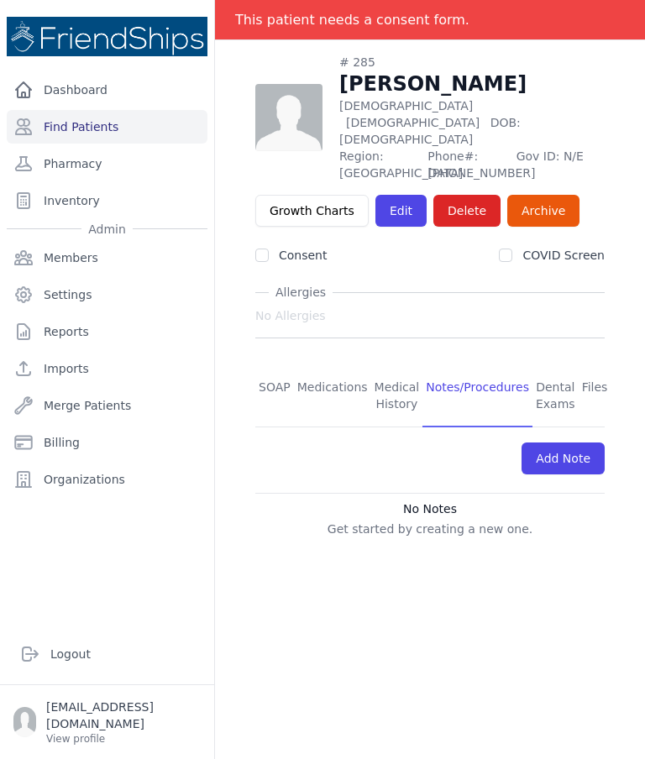
scroll to position [81, 0]
click at [269, 365] on link "SOAP" at bounding box center [274, 396] width 39 height 62
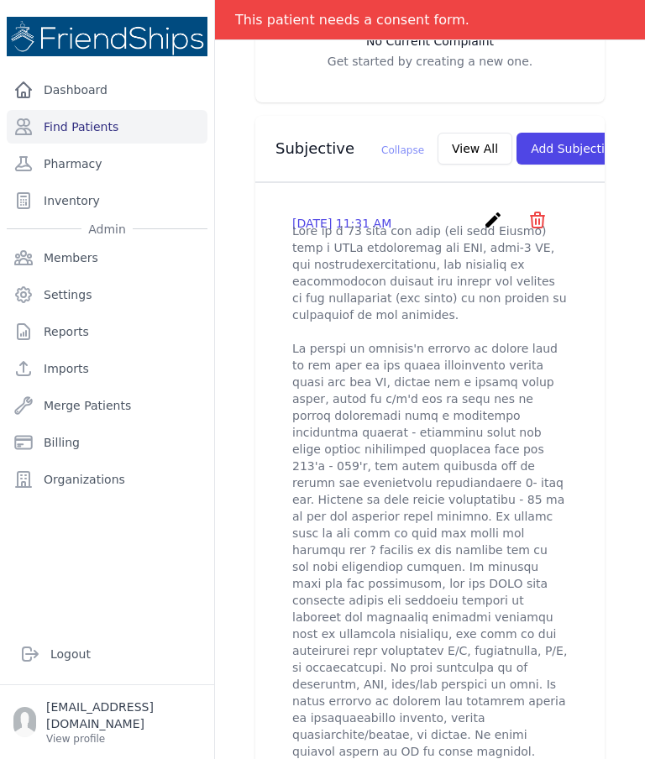
scroll to position [579, 0]
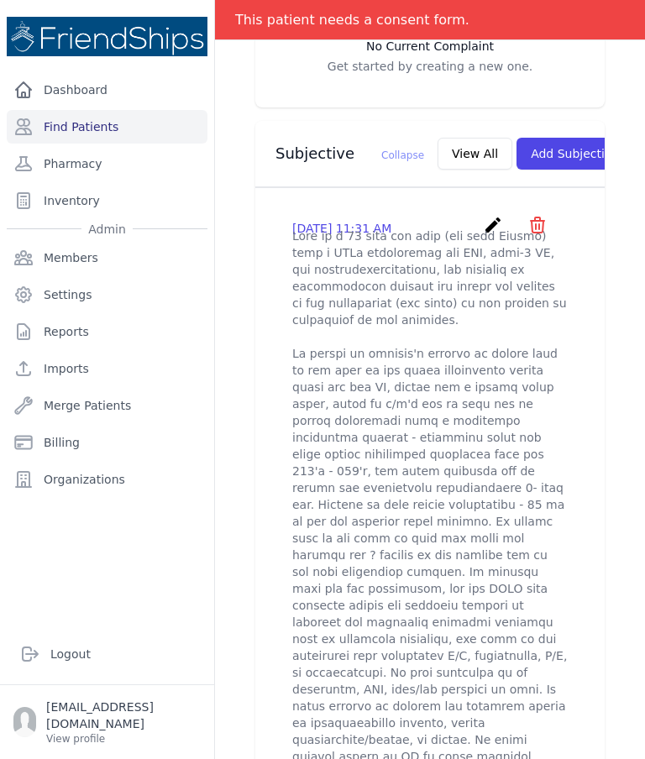
click at [453, 140] on button "View All" at bounding box center [475, 154] width 75 height 32
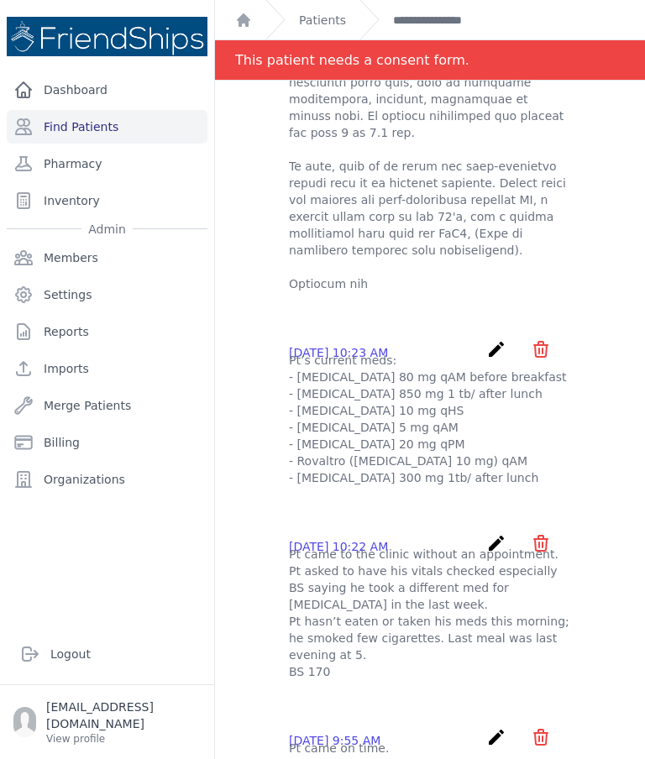
scroll to position [762, 0]
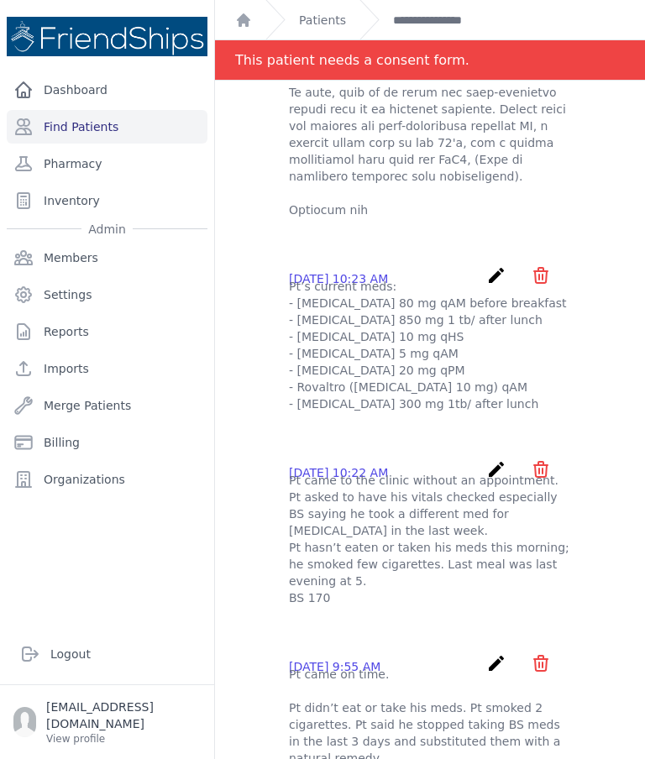
click at [129, 405] on link "Merge Patients" at bounding box center [107, 406] width 201 height 34
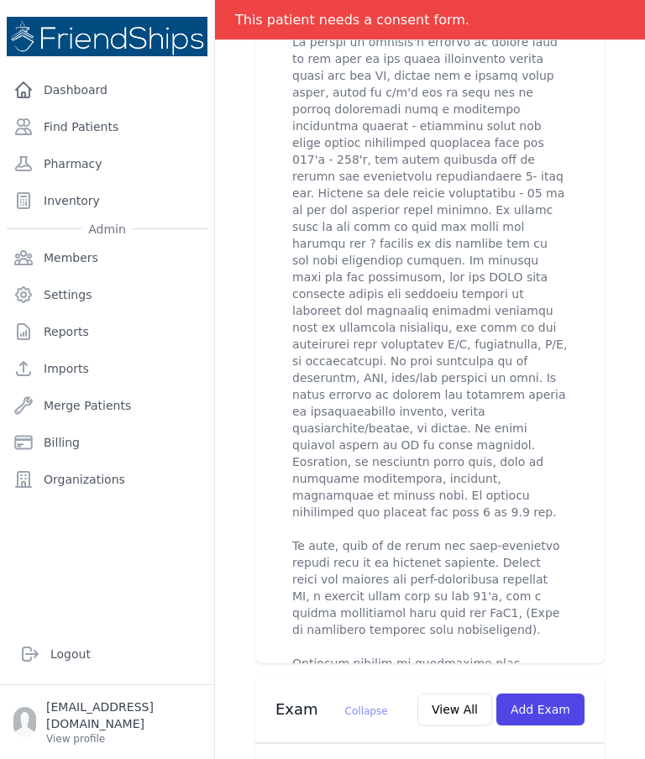
scroll to position [892, 0]
